Goal: Task Accomplishment & Management: Manage account settings

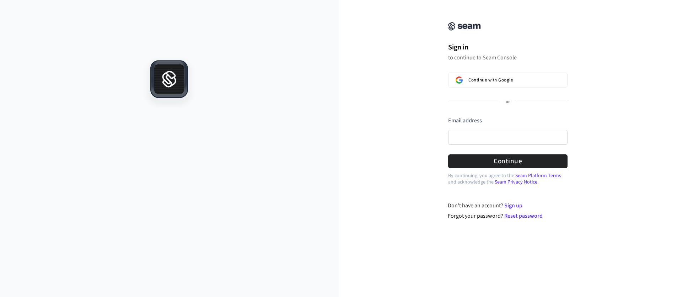
click at [500, 145] on div "Email address" at bounding box center [507, 133] width 119 height 32
click at [505, 139] on input "Email address" at bounding box center [507, 137] width 119 height 15
paste input "**********"
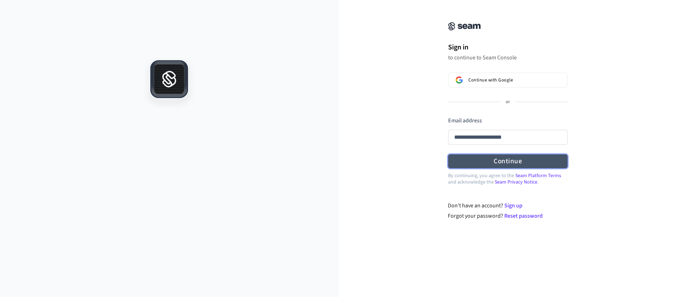
click at [506, 165] on button "Continue" at bounding box center [507, 161] width 119 height 14
type input "**********"
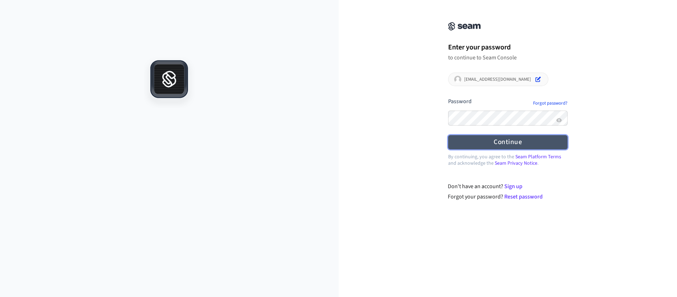
click at [493, 140] on button "Continue" at bounding box center [507, 142] width 119 height 14
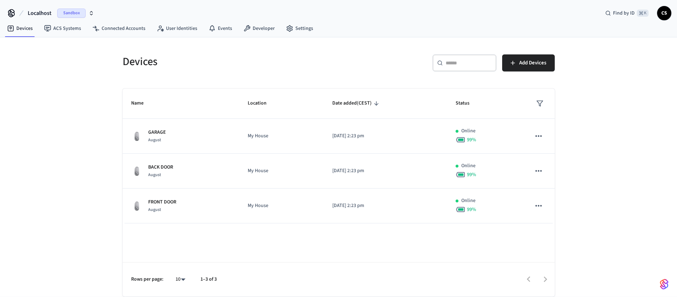
click at [59, 53] on div "Devices ​ ​ Add Devices Name Location Date added (CEST) Status GARAGE August My…" at bounding box center [338, 166] width 677 height 259
click at [127, 31] on link "Connected Accounts" at bounding box center [119, 28] width 64 height 13
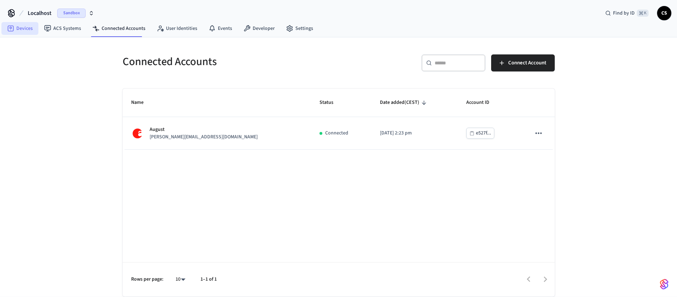
click at [28, 32] on link "Devices" at bounding box center [19, 28] width 37 height 13
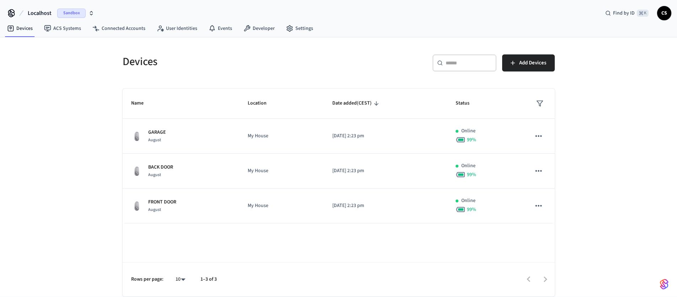
click at [71, 16] on span "Sandbox" at bounding box center [71, 13] width 28 height 9
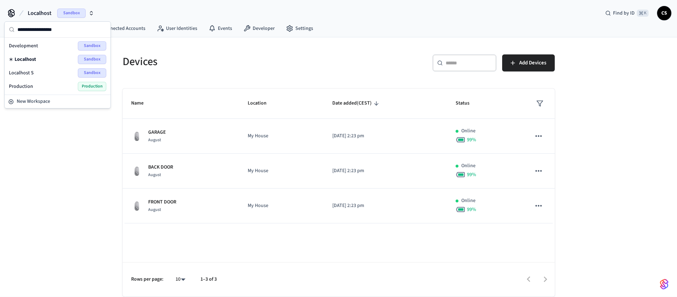
click at [67, 75] on div "Localhost S Sandbox" at bounding box center [57, 72] width 97 height 9
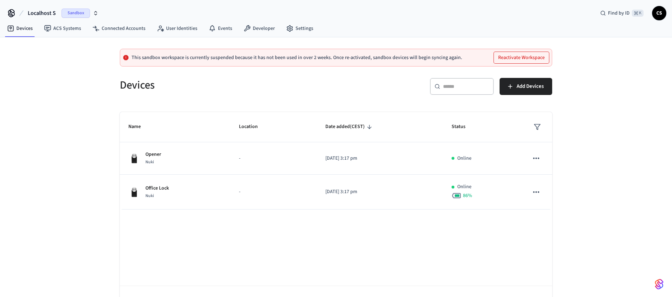
click at [76, 15] on span "Sandbox" at bounding box center [76, 13] width 28 height 9
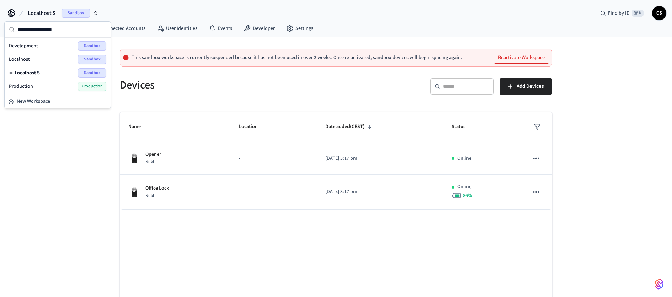
click at [75, 46] on div "Development Sandbox" at bounding box center [57, 45] width 97 height 9
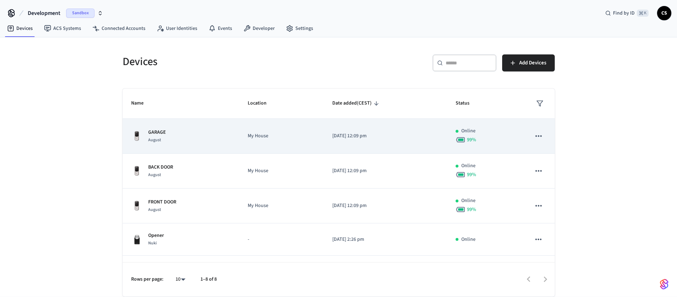
scroll to position [1, 0]
